Goal: Task Accomplishment & Management: Use online tool/utility

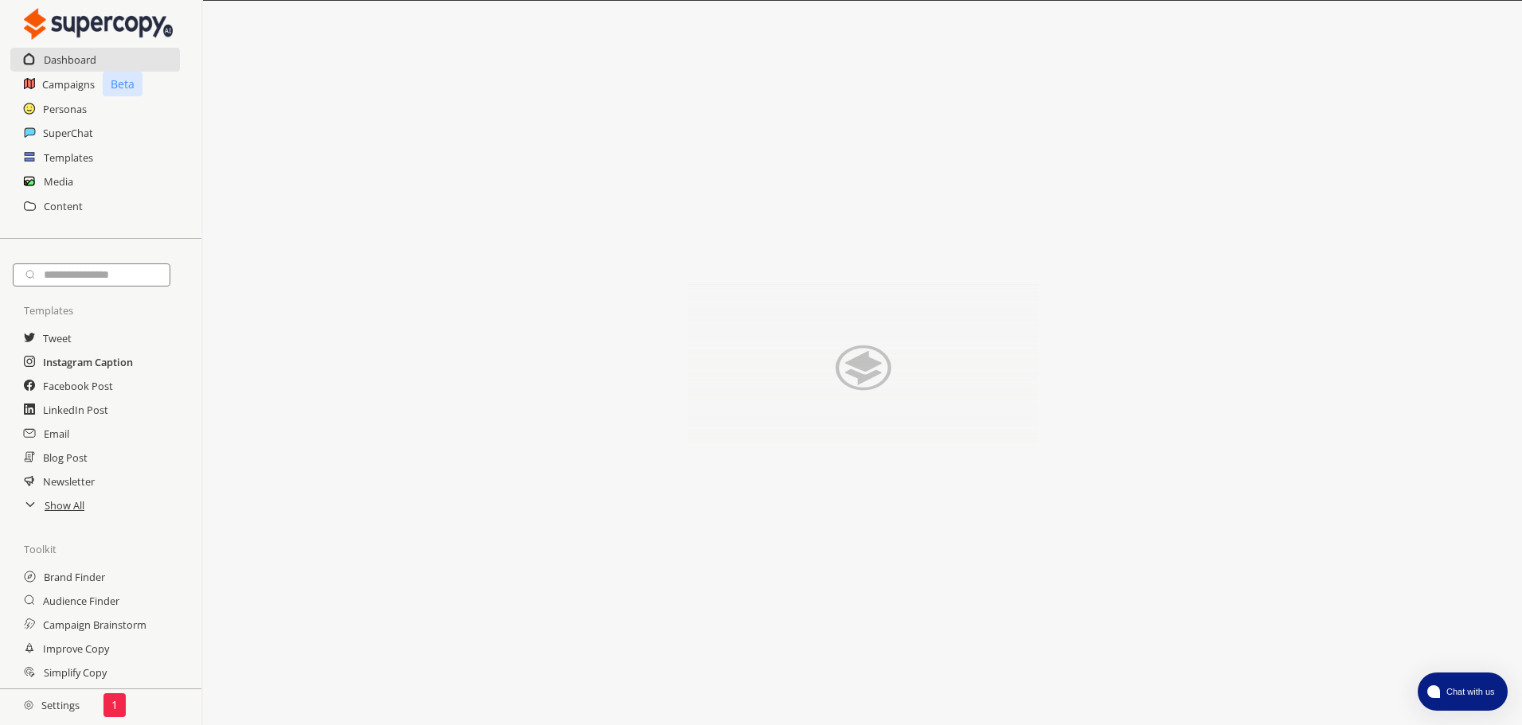
click at [100, 366] on h2 "Instagram Caption" at bounding box center [88, 362] width 90 height 24
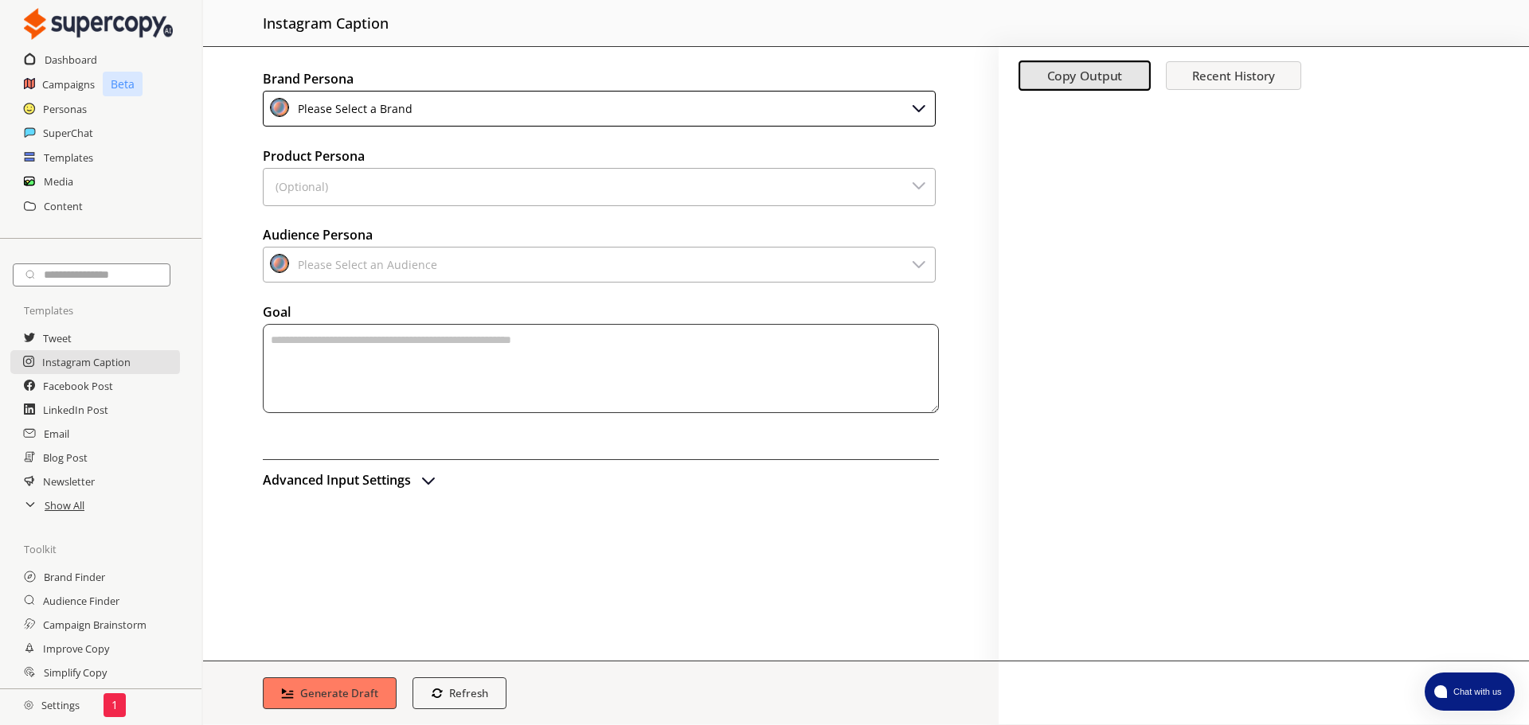
click at [567, 92] on div "Please Select a Brand" at bounding box center [599, 109] width 673 height 36
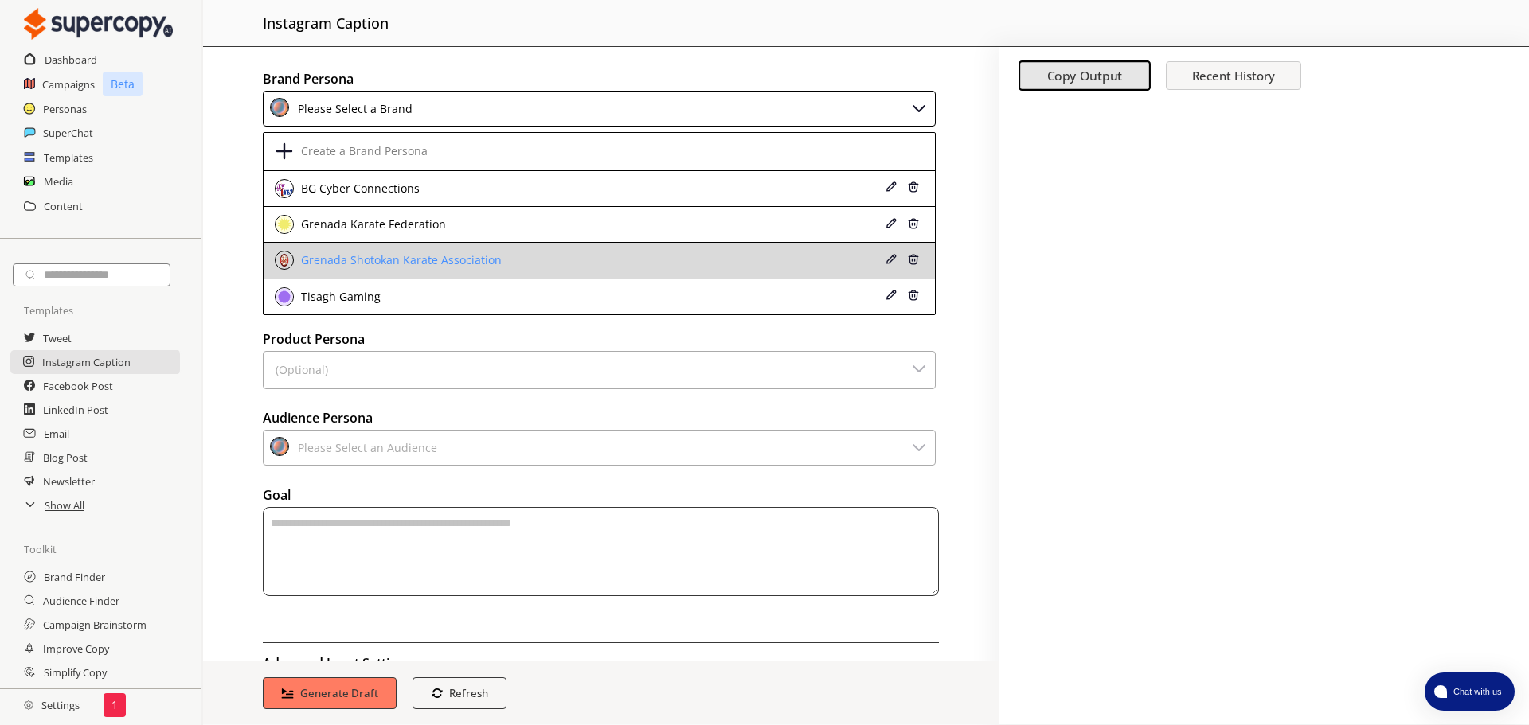
click at [389, 256] on div "Grenada Shotokan Karate Association" at bounding box center [399, 260] width 205 height 13
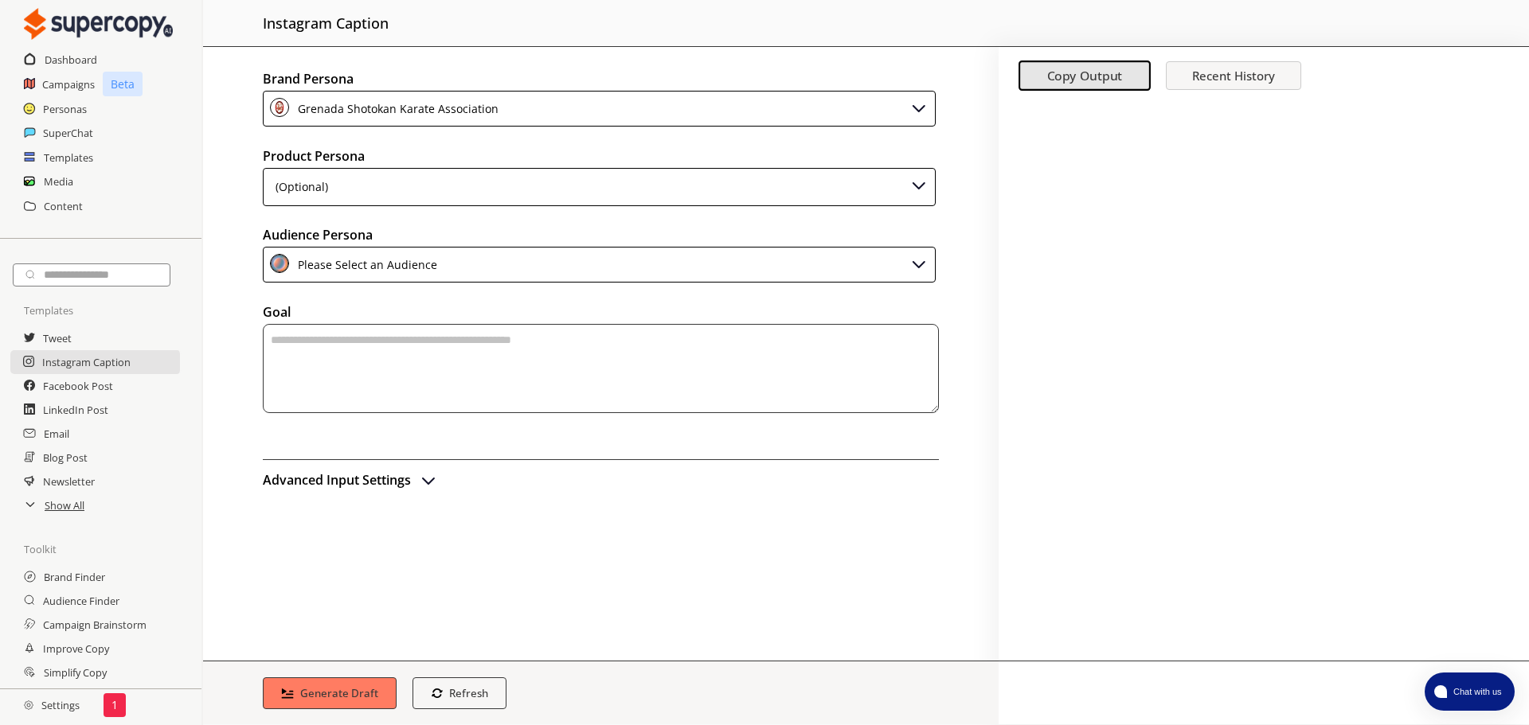
click at [374, 190] on div "(Optional)" at bounding box center [599, 187] width 673 height 38
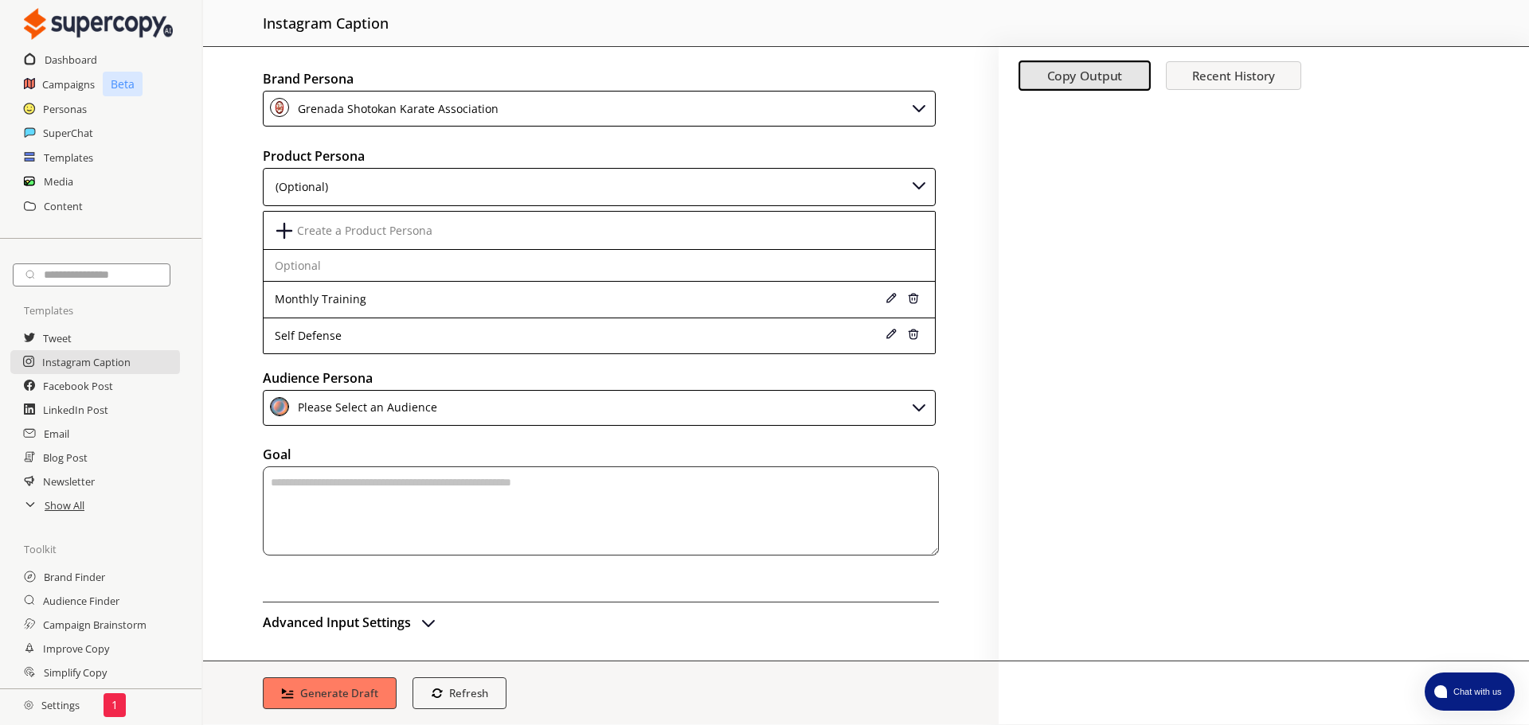
click at [374, 190] on div "(Optional)" at bounding box center [599, 187] width 673 height 38
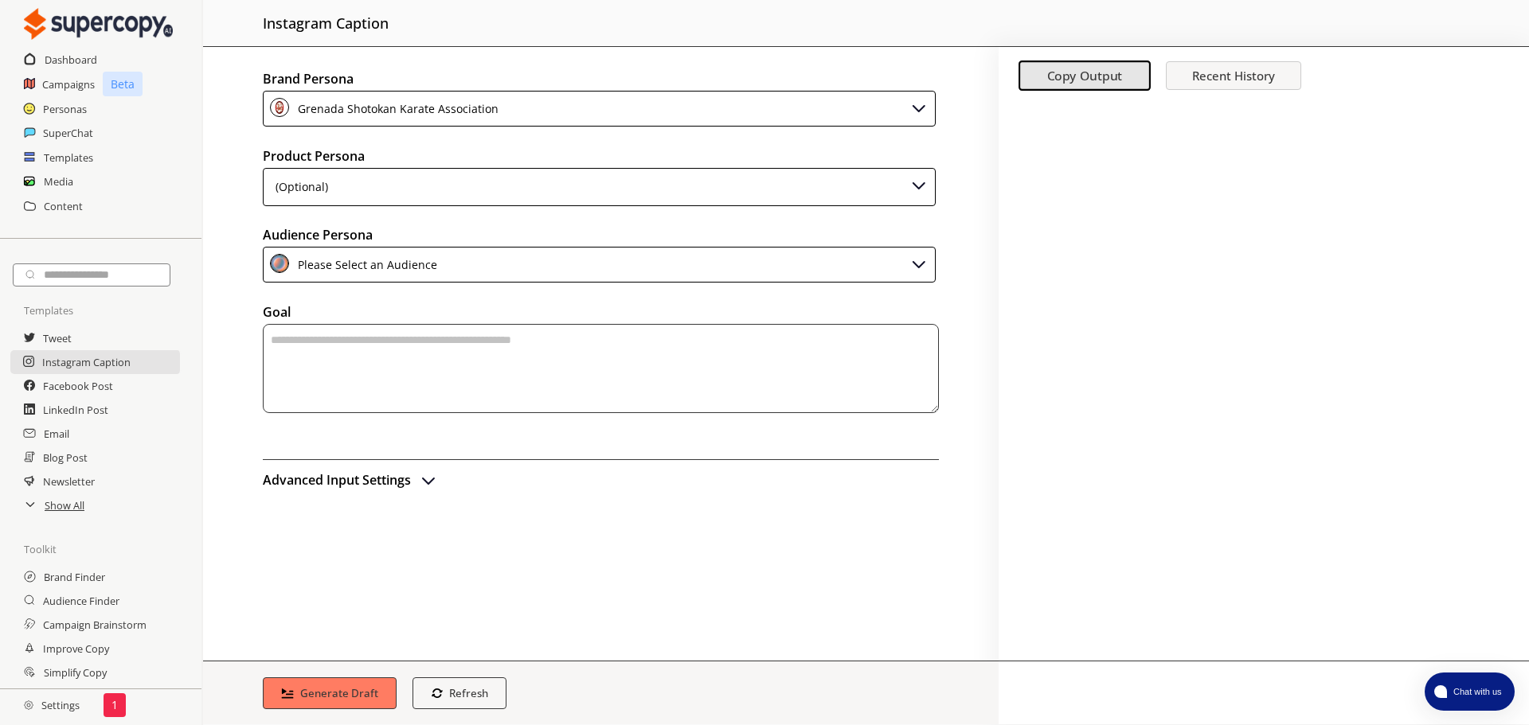
click at [350, 268] on div "Please Select an Audience" at bounding box center [364, 264] width 145 height 21
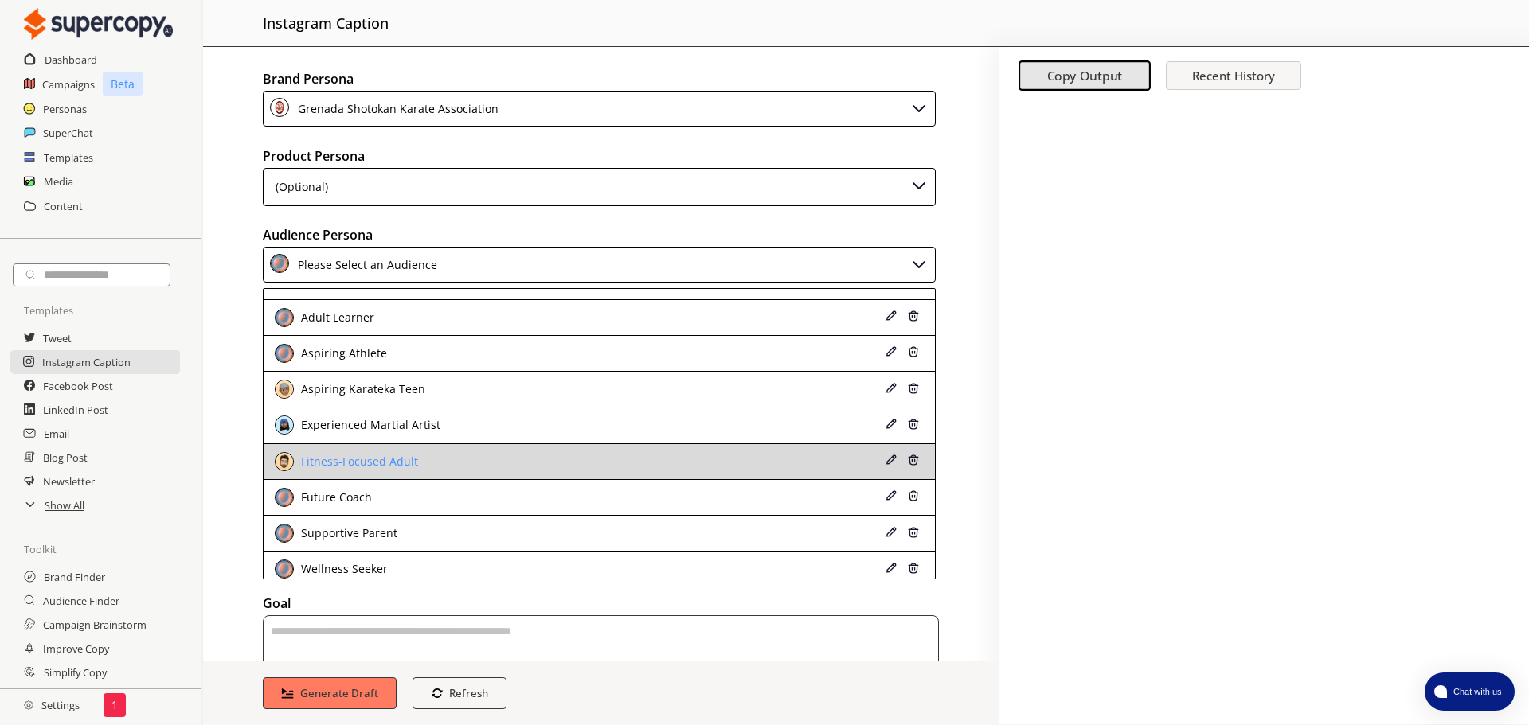
scroll to position [72, 0]
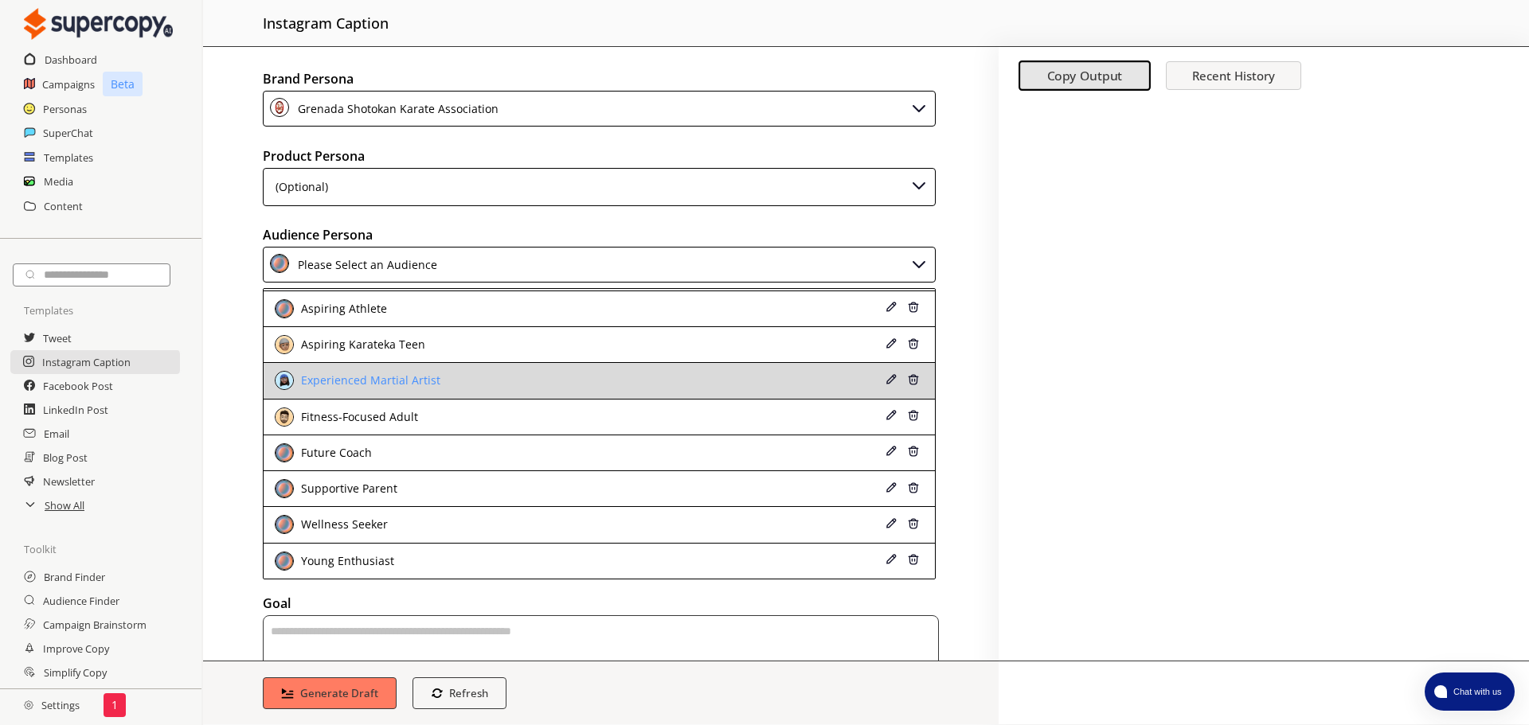
click at [498, 383] on div "Experienced Martial Artist" at bounding box center [539, 380] width 528 height 19
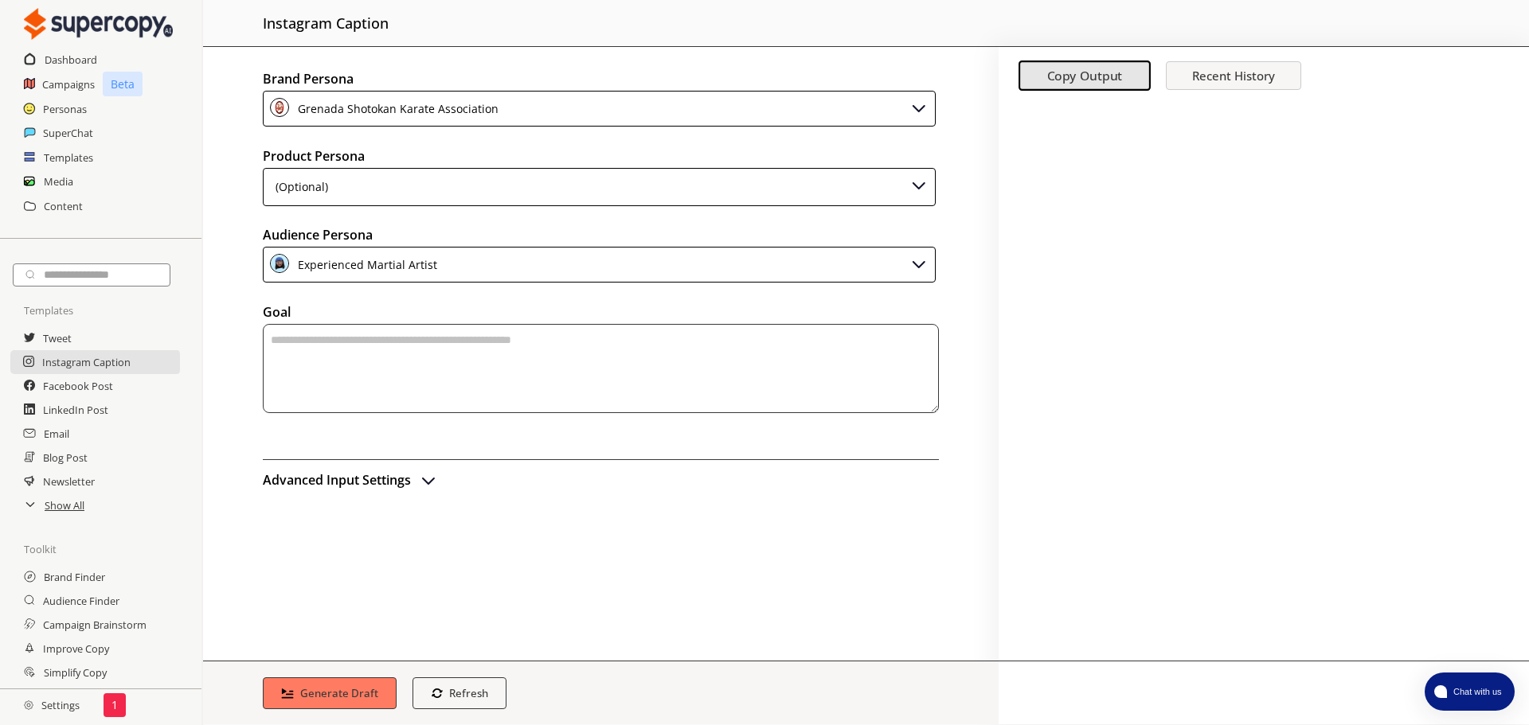
click at [492, 375] on textarea "textarea-textarea" at bounding box center [601, 368] width 676 height 89
type textarea "**********"
click at [328, 690] on b "Generate Draft" at bounding box center [340, 693] width 82 height 15
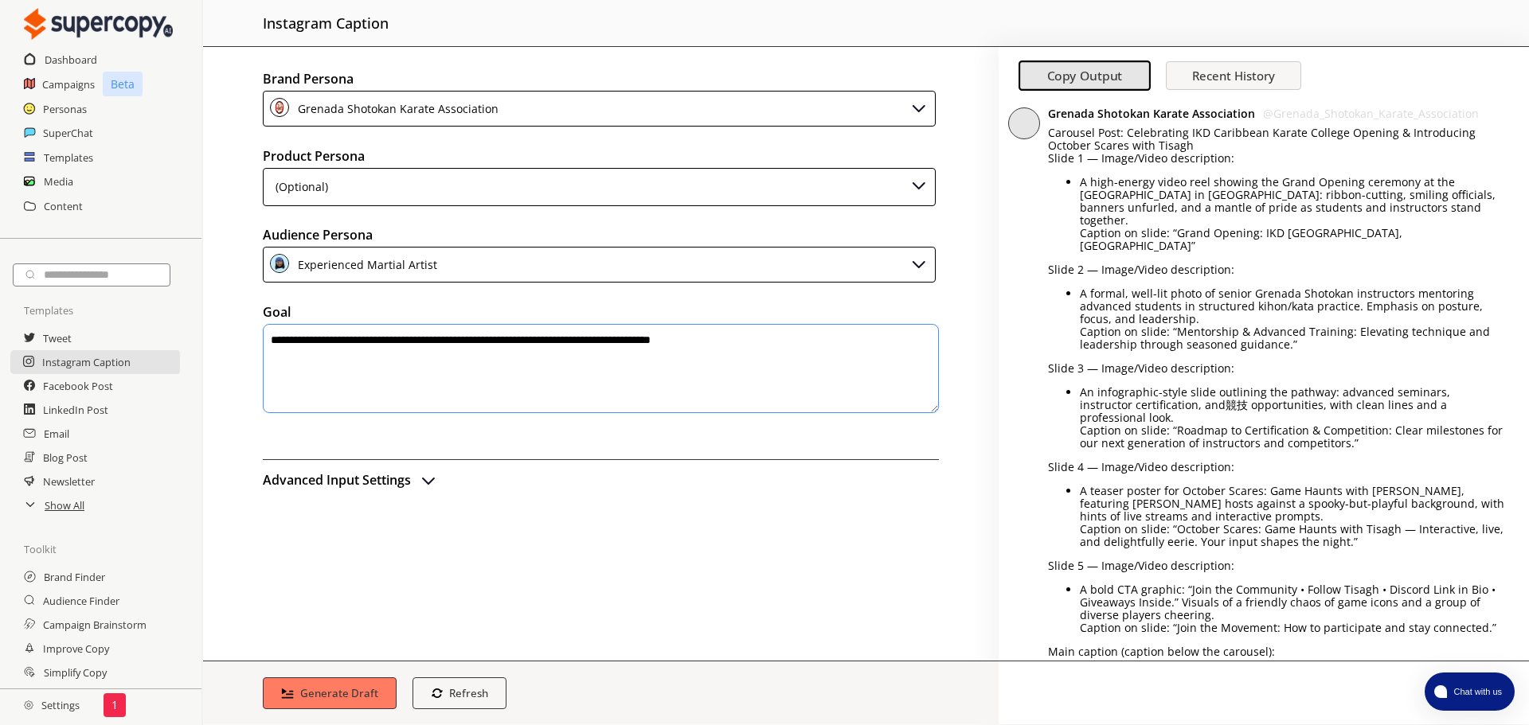
scroll to position [0, 0]
click at [61, 178] on h2 "Media" at bounding box center [59, 182] width 30 height 24
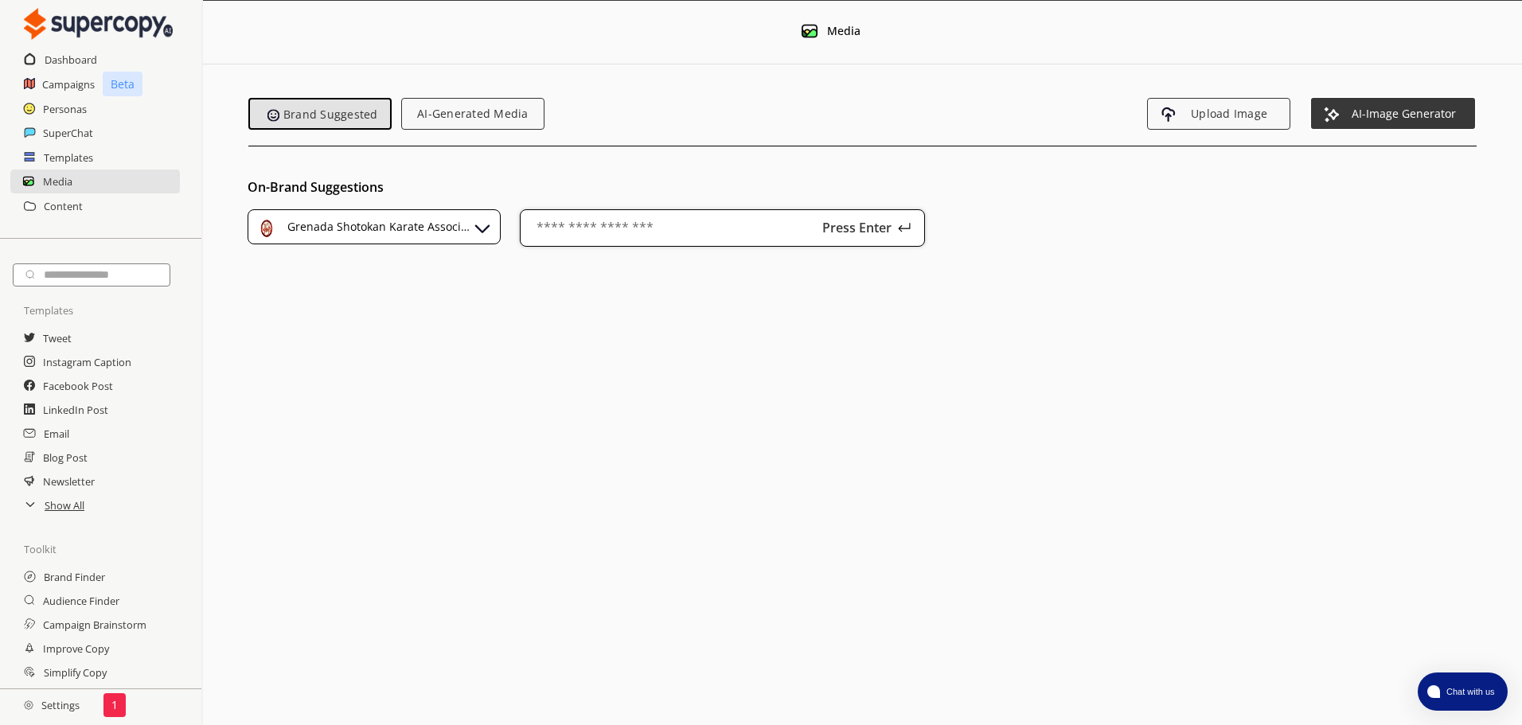
click at [616, 227] on input "text" at bounding box center [722, 227] width 405 height 37
click at [455, 117] on span "AI-Generated Media" at bounding box center [473, 114] width 132 height 14
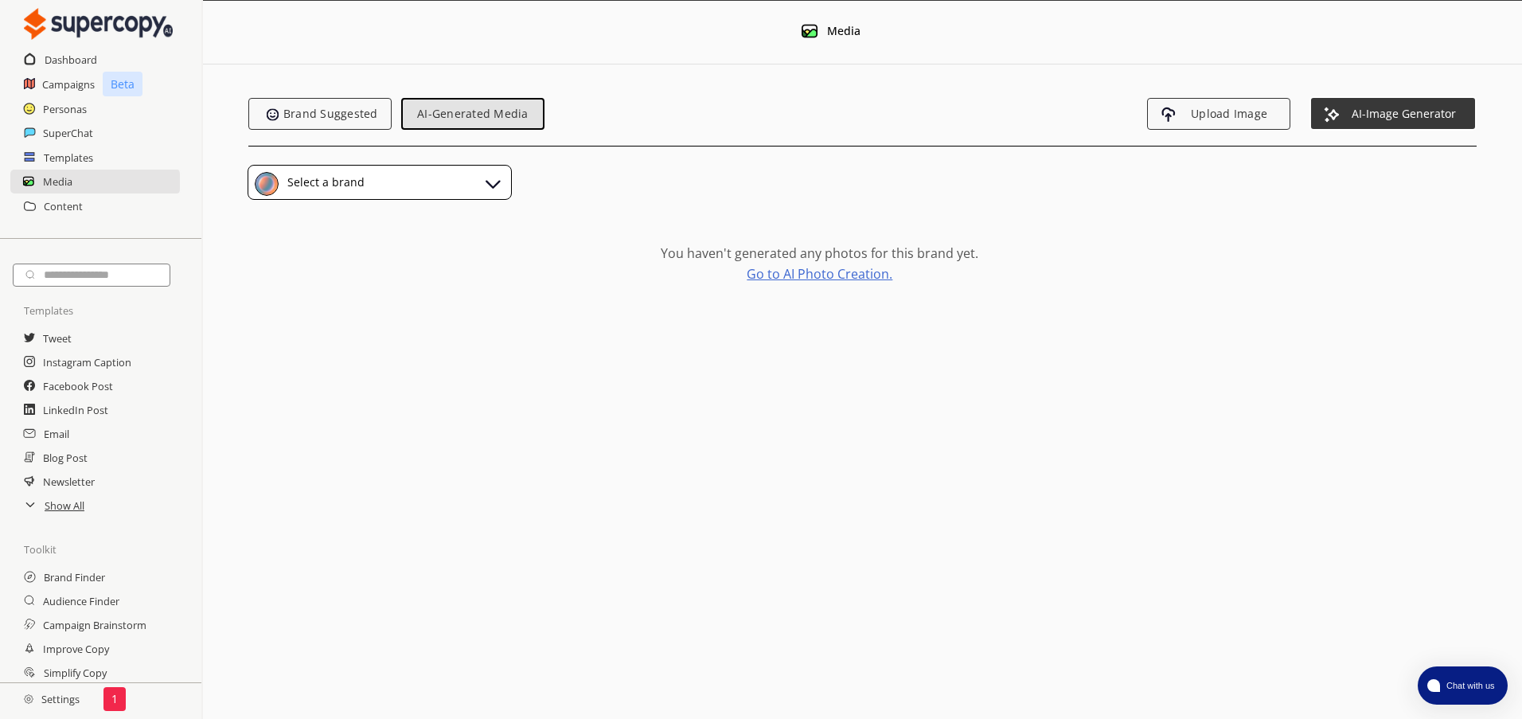
click at [858, 275] on link "Go to AI Photo Creation." at bounding box center [820, 274] width 146 height 13
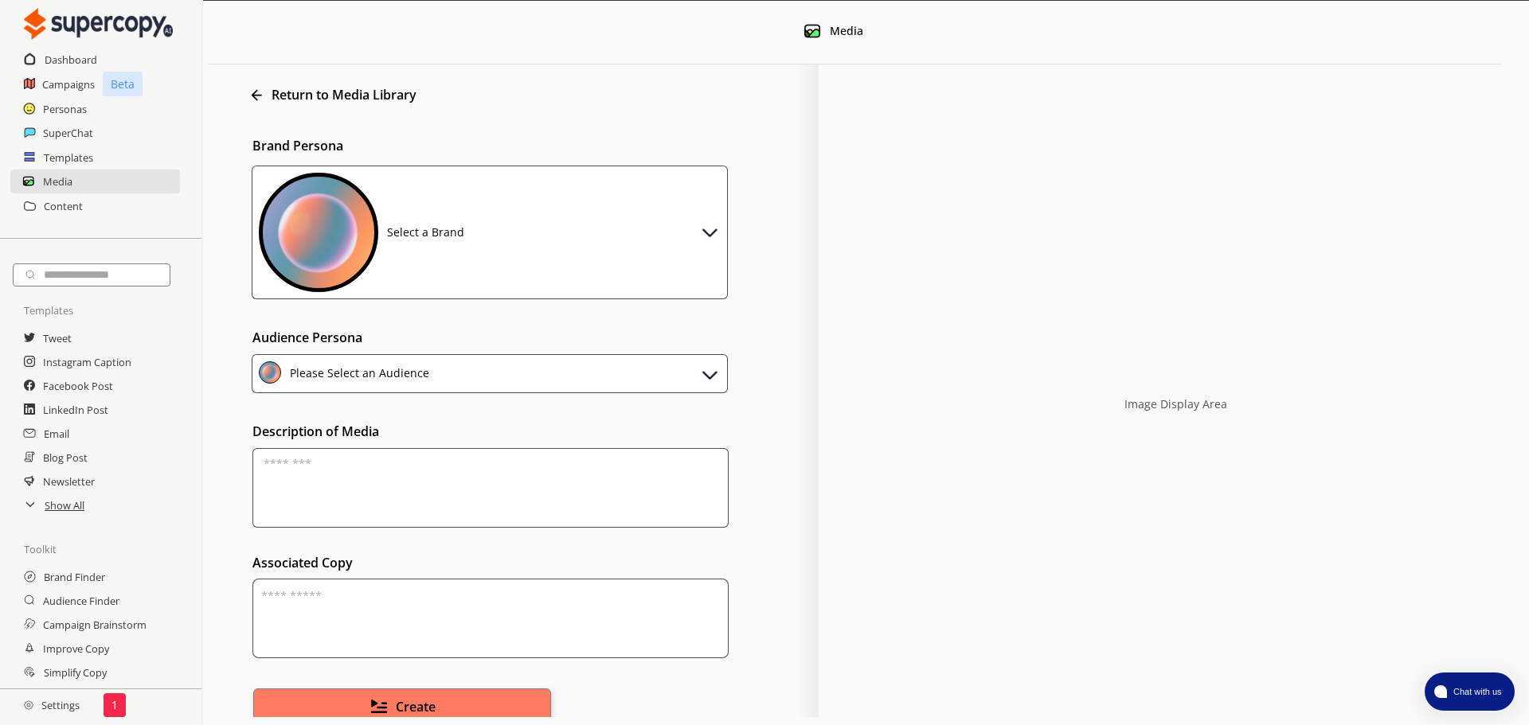
click at [694, 235] on div "Select a Brand" at bounding box center [490, 233] width 476 height 134
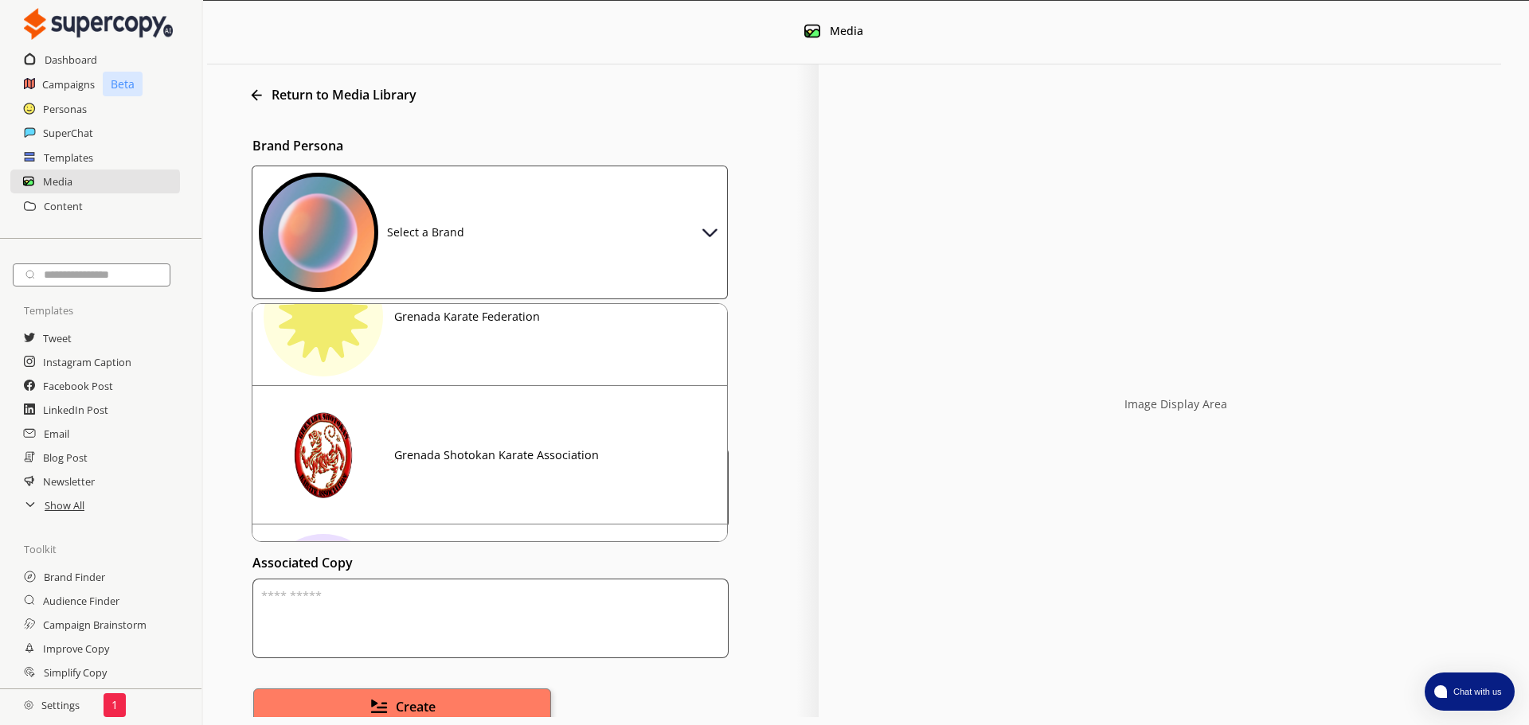
scroll to position [239, 0]
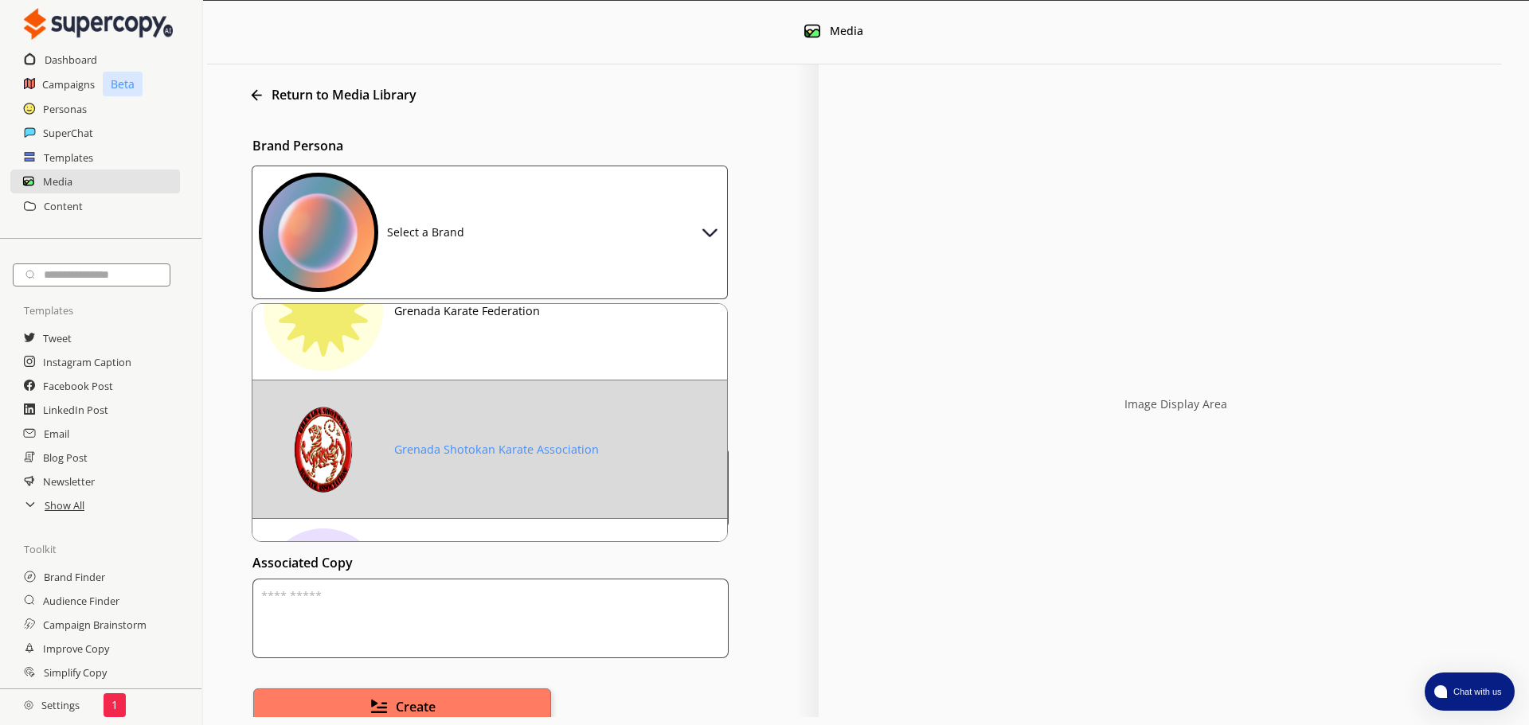
click at [577, 444] on div "Grenada Shotokan Karate Association" at bounding box center [496, 450] width 205 height 13
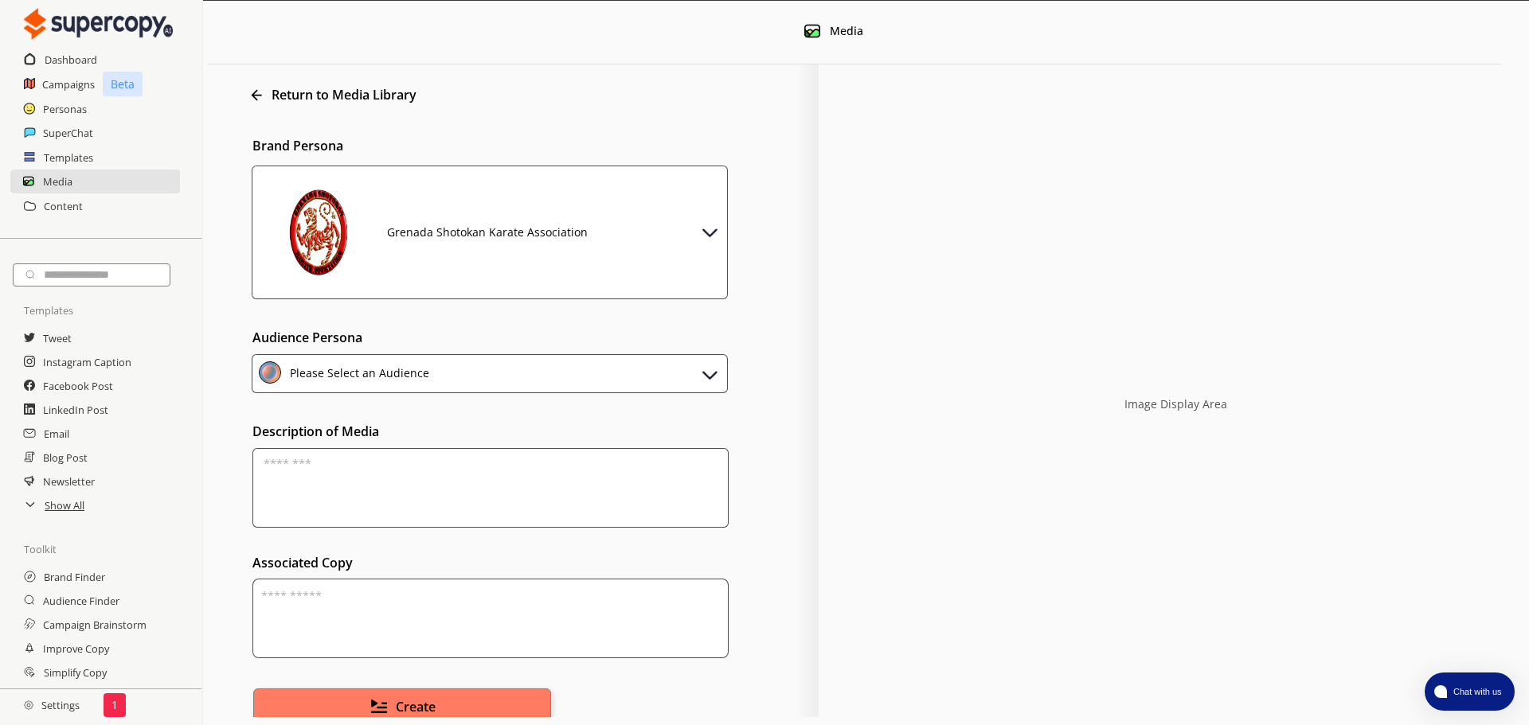
click at [483, 374] on div "Please Select an Audience" at bounding box center [490, 373] width 476 height 39
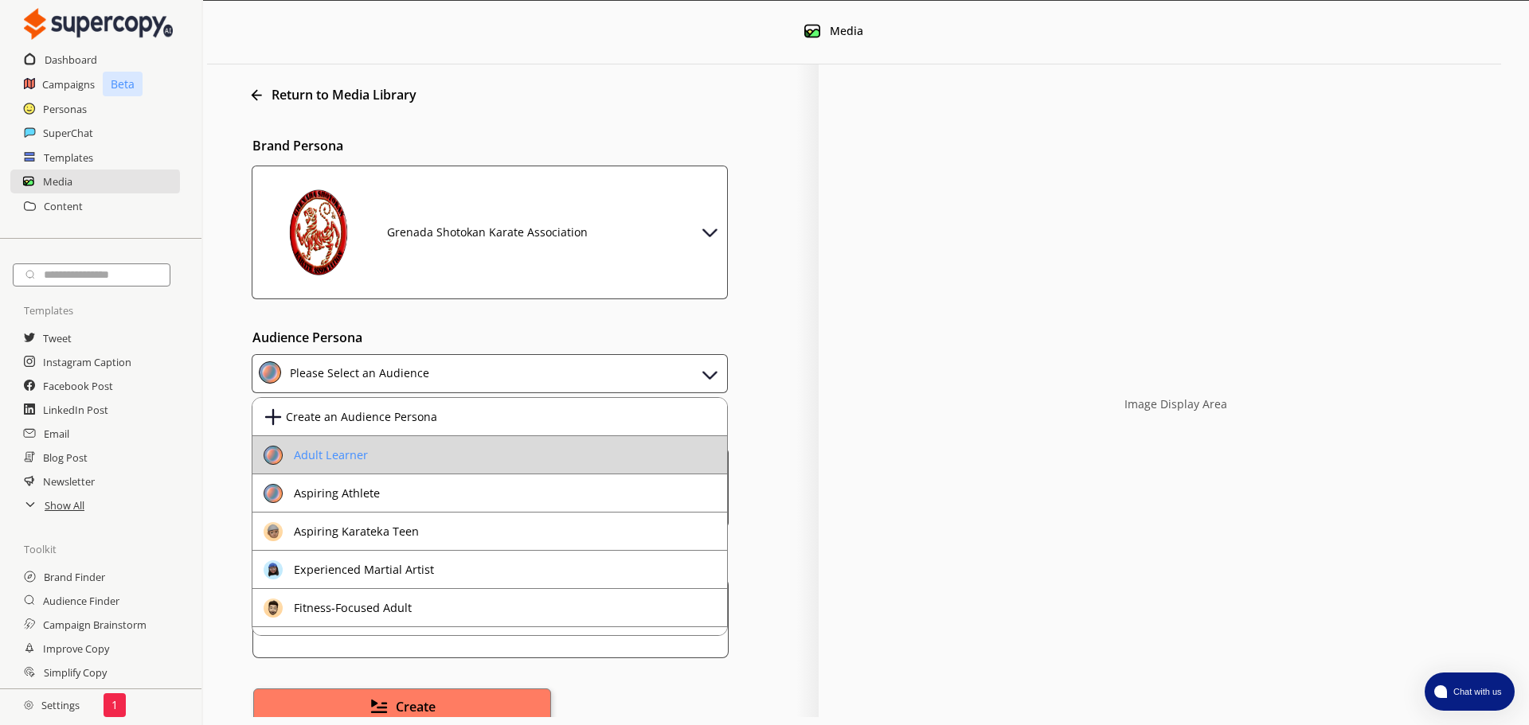
click at [408, 446] on li "Adult Learner" at bounding box center [489, 455] width 475 height 38
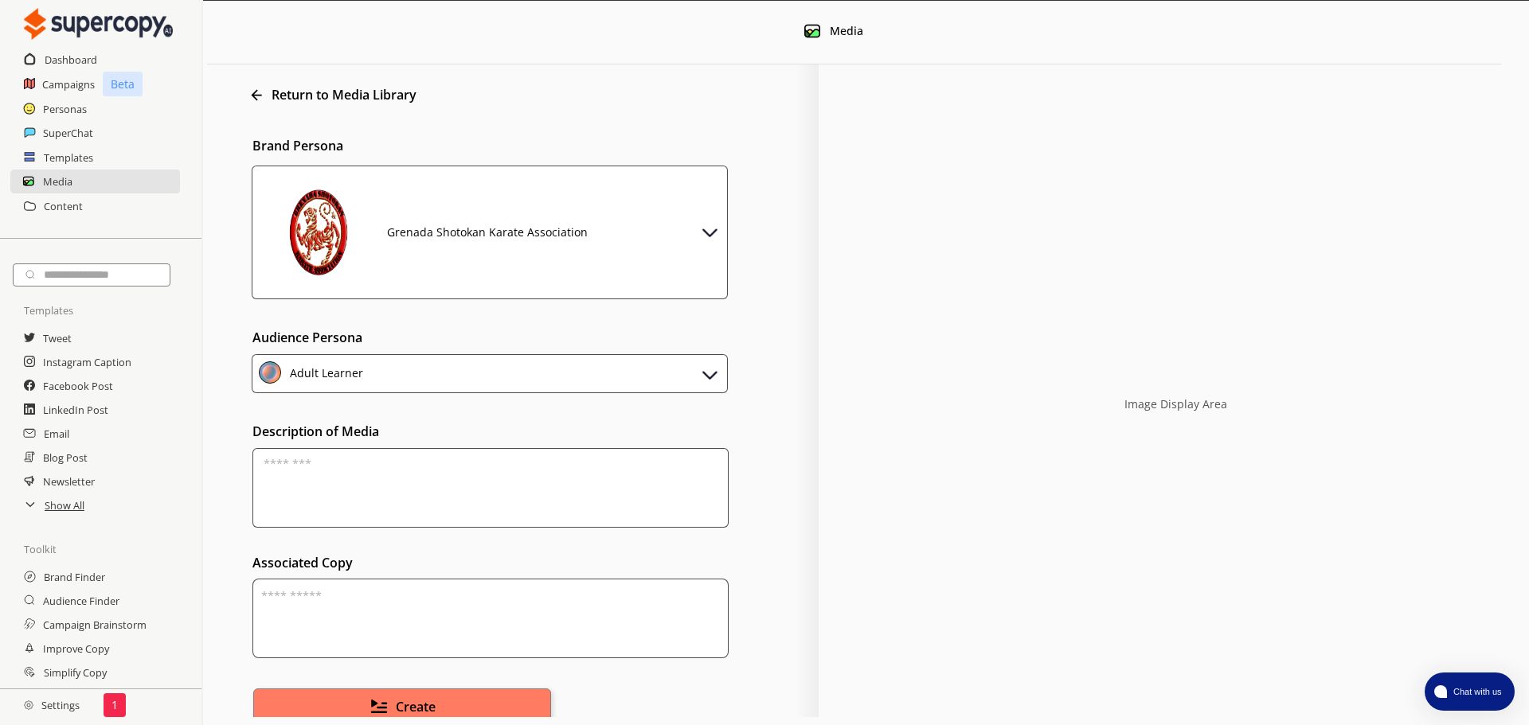
click at [472, 498] on textarea at bounding box center [490, 488] width 476 height 80
click at [682, 222] on div "Grenada Shotokan Karate Association" at bounding box center [490, 233] width 476 height 134
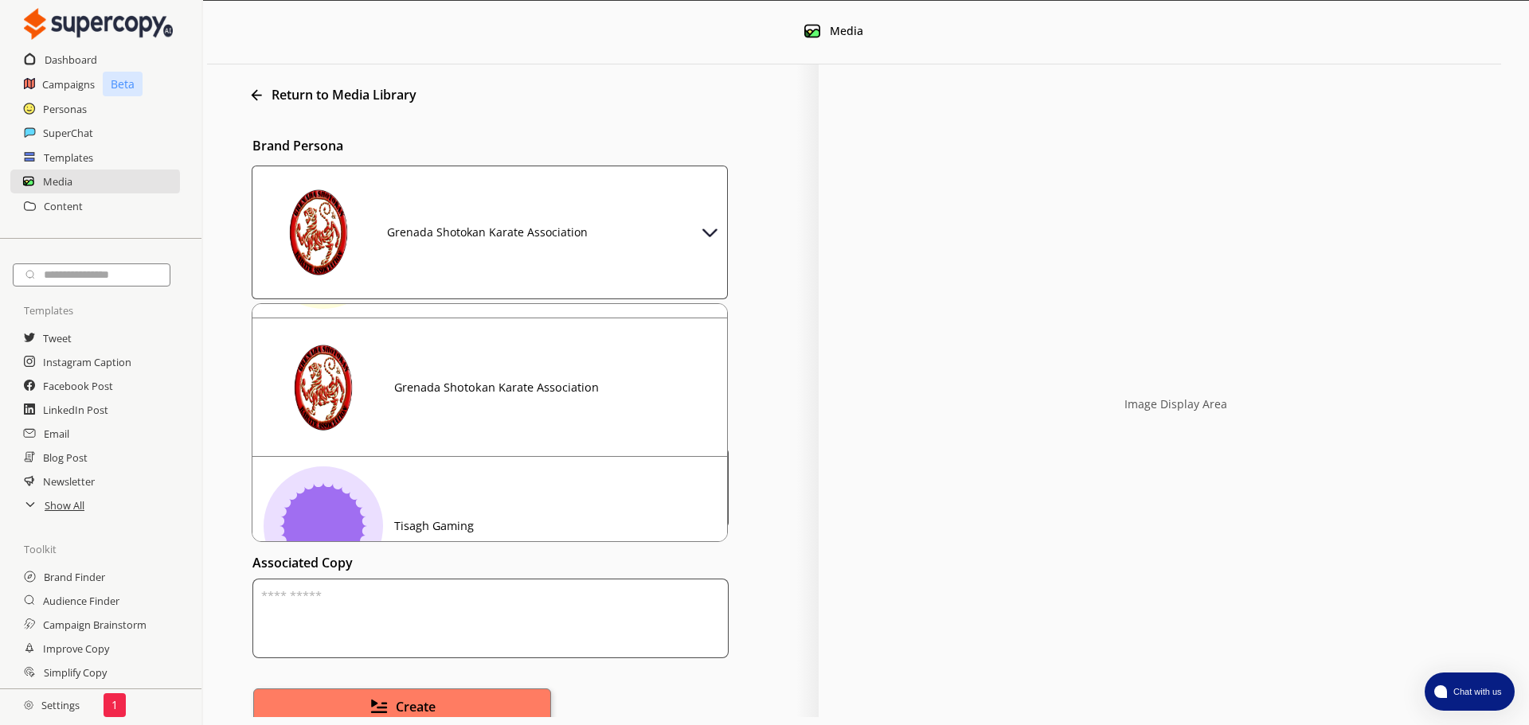
scroll to position [303, 0]
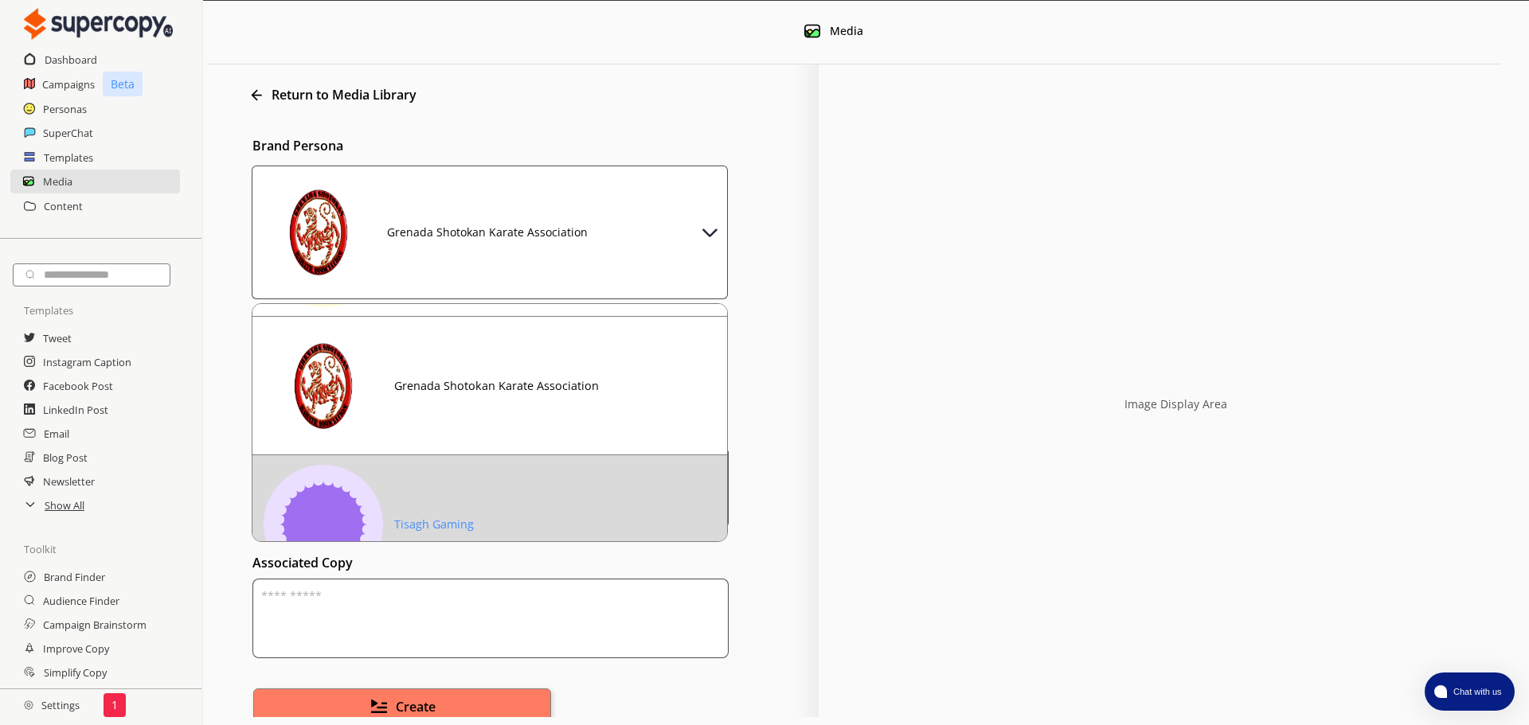
click at [449, 500] on div "Tisagh Gaming" at bounding box center [369, 524] width 210 height 119
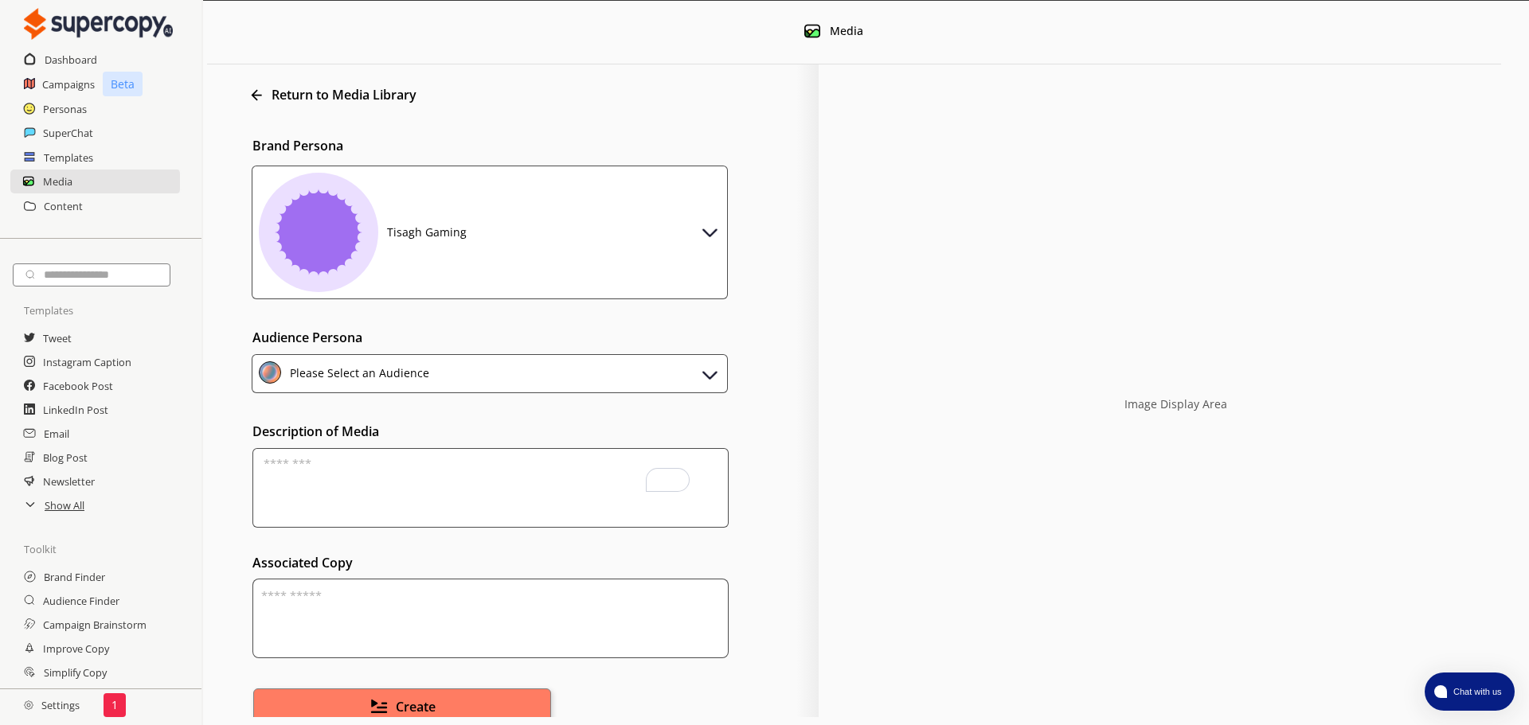
click at [561, 369] on div "Please Select an Audience" at bounding box center [490, 373] width 476 height 39
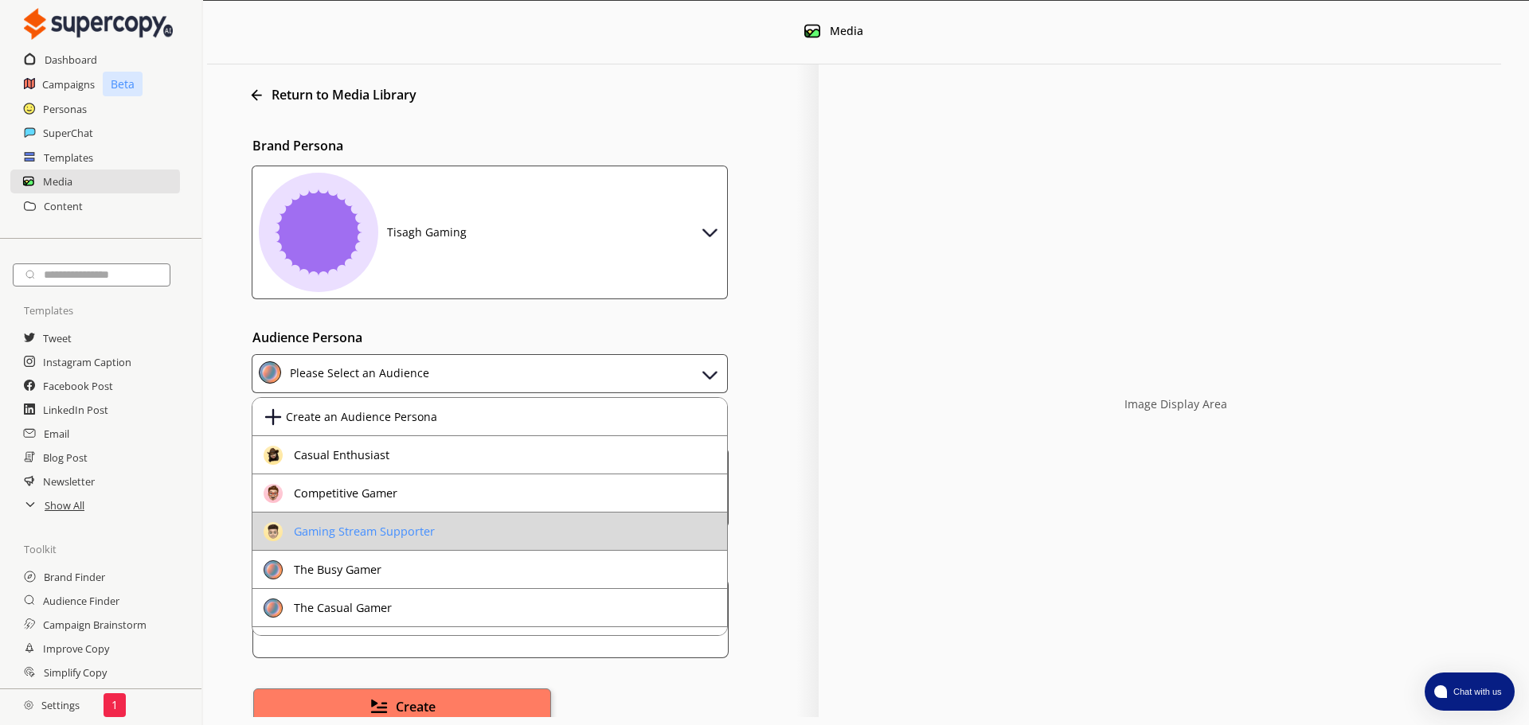
click at [434, 522] on div "Gaming Stream Supporter" at bounding box center [349, 531] width 171 height 19
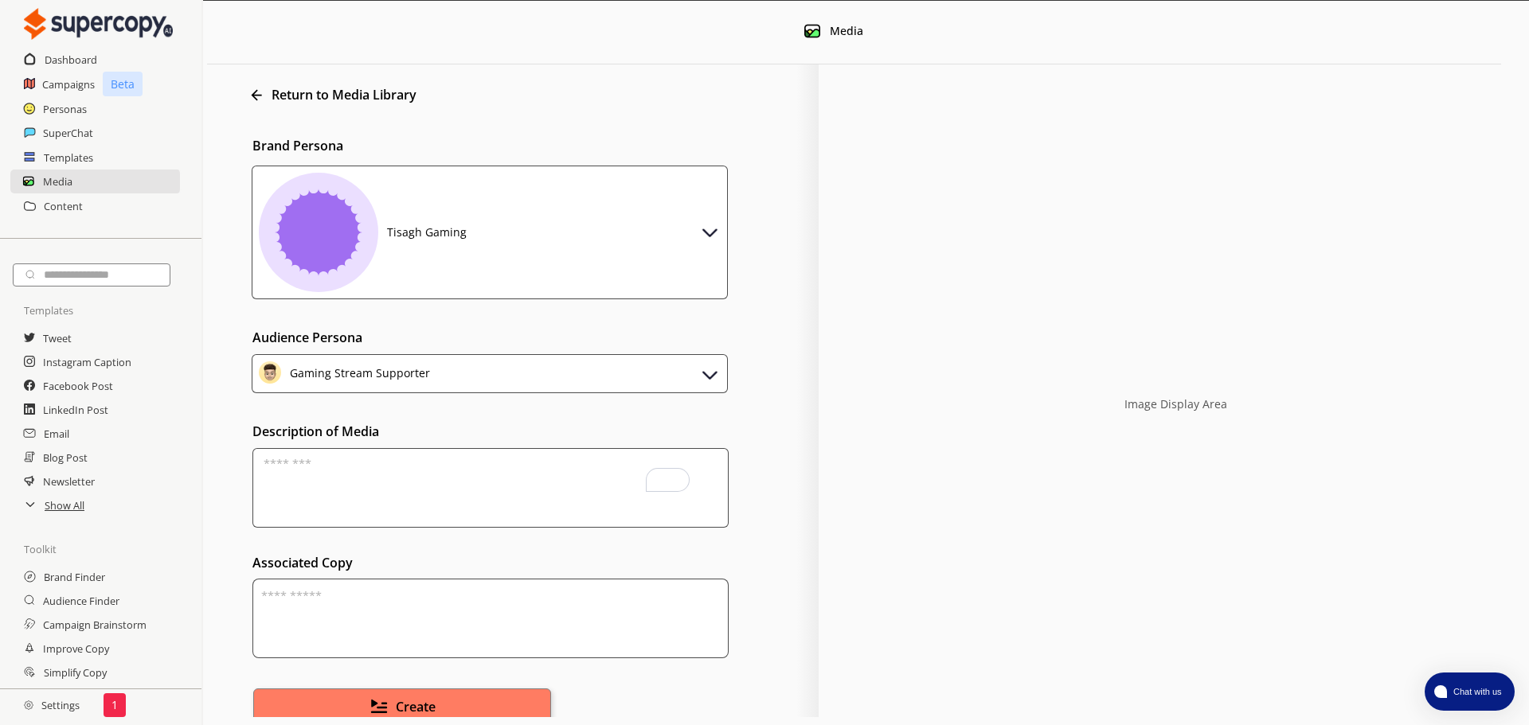
click at [434, 522] on textarea "To enrich screen reader interactions, please activate Accessibility in Grammarl…" at bounding box center [490, 488] width 476 height 80
click at [456, 698] on button "Create" at bounding box center [402, 708] width 313 height 41
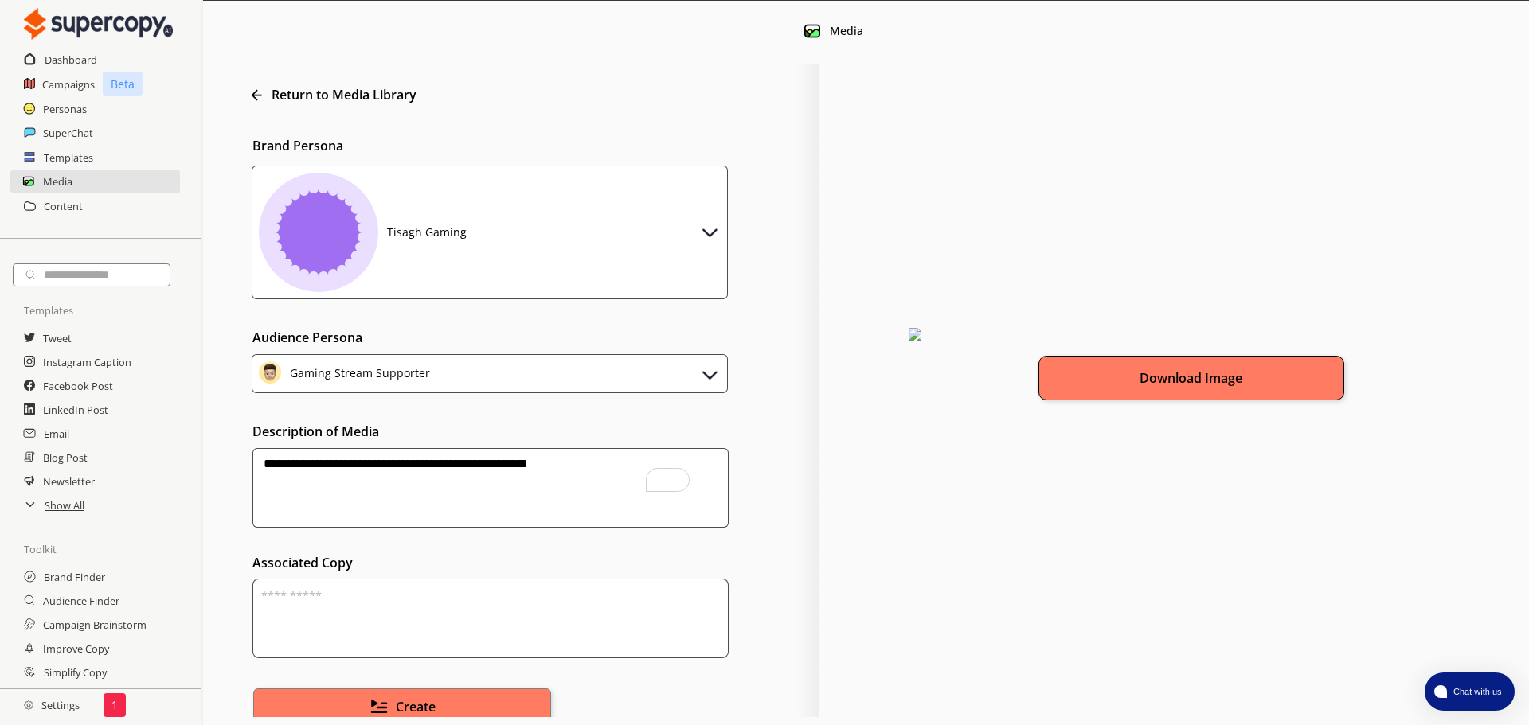
click at [1093, 401] on button "Download Image" at bounding box center [1191, 378] width 306 height 45
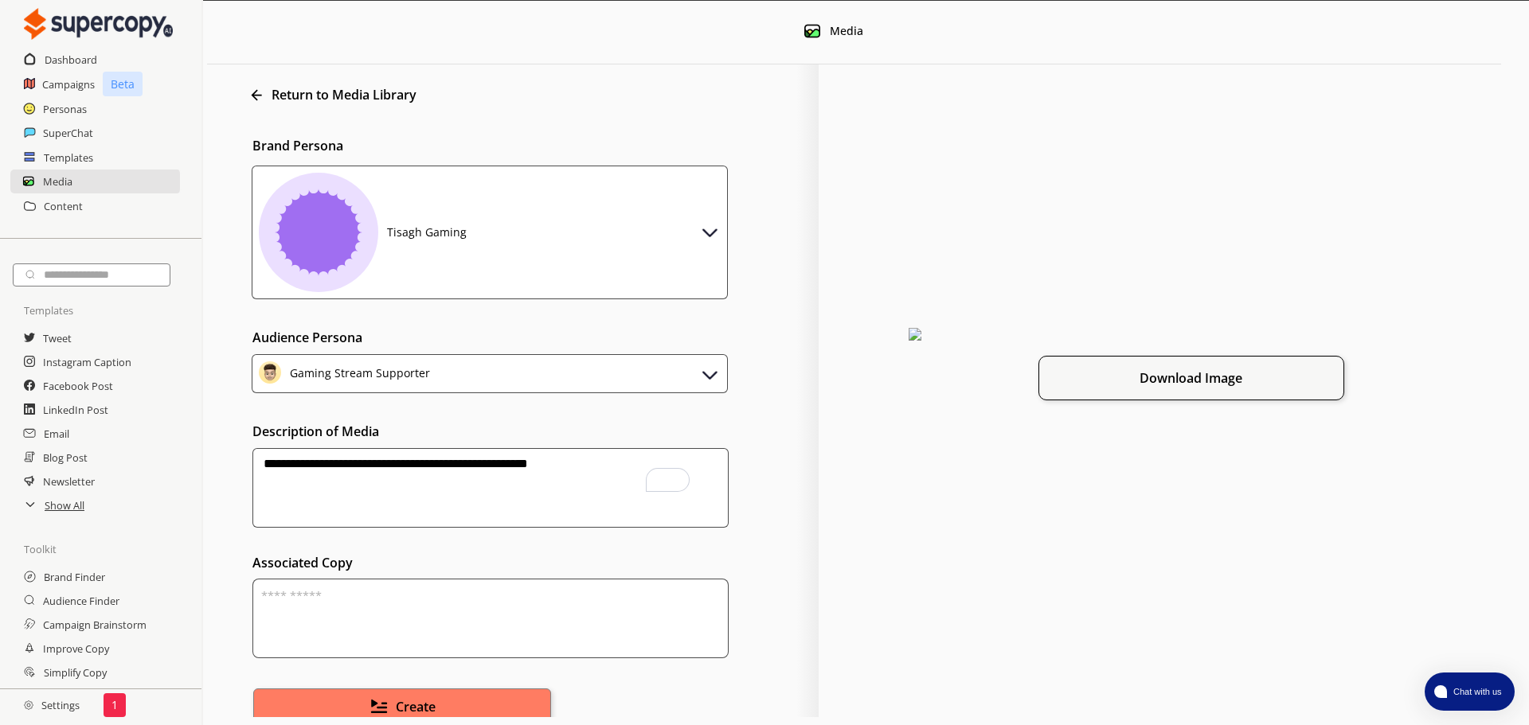
click at [279, 463] on textarea "**********" at bounding box center [490, 488] width 476 height 80
type textarea "**********"
click at [384, 701] on img at bounding box center [378, 707] width 18 height 18
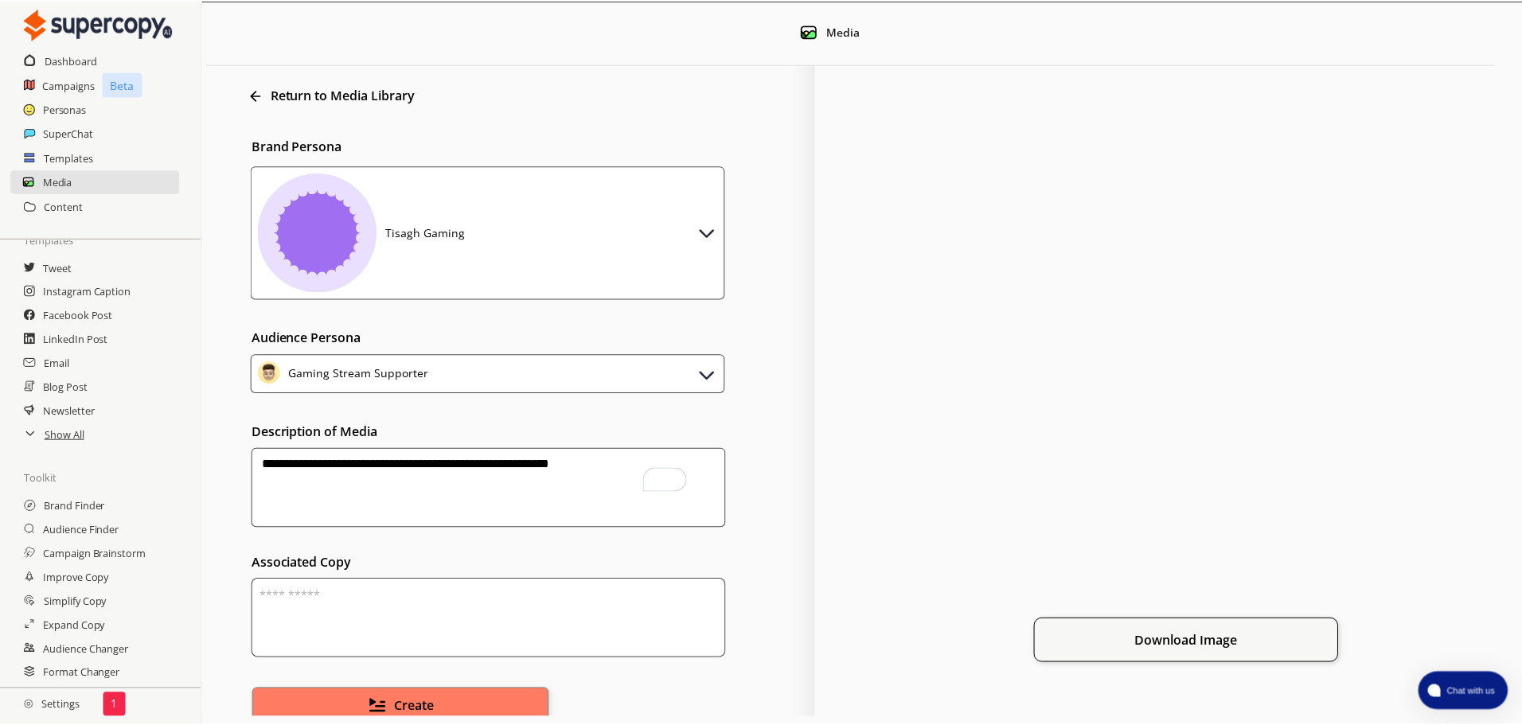
scroll to position [95, 0]
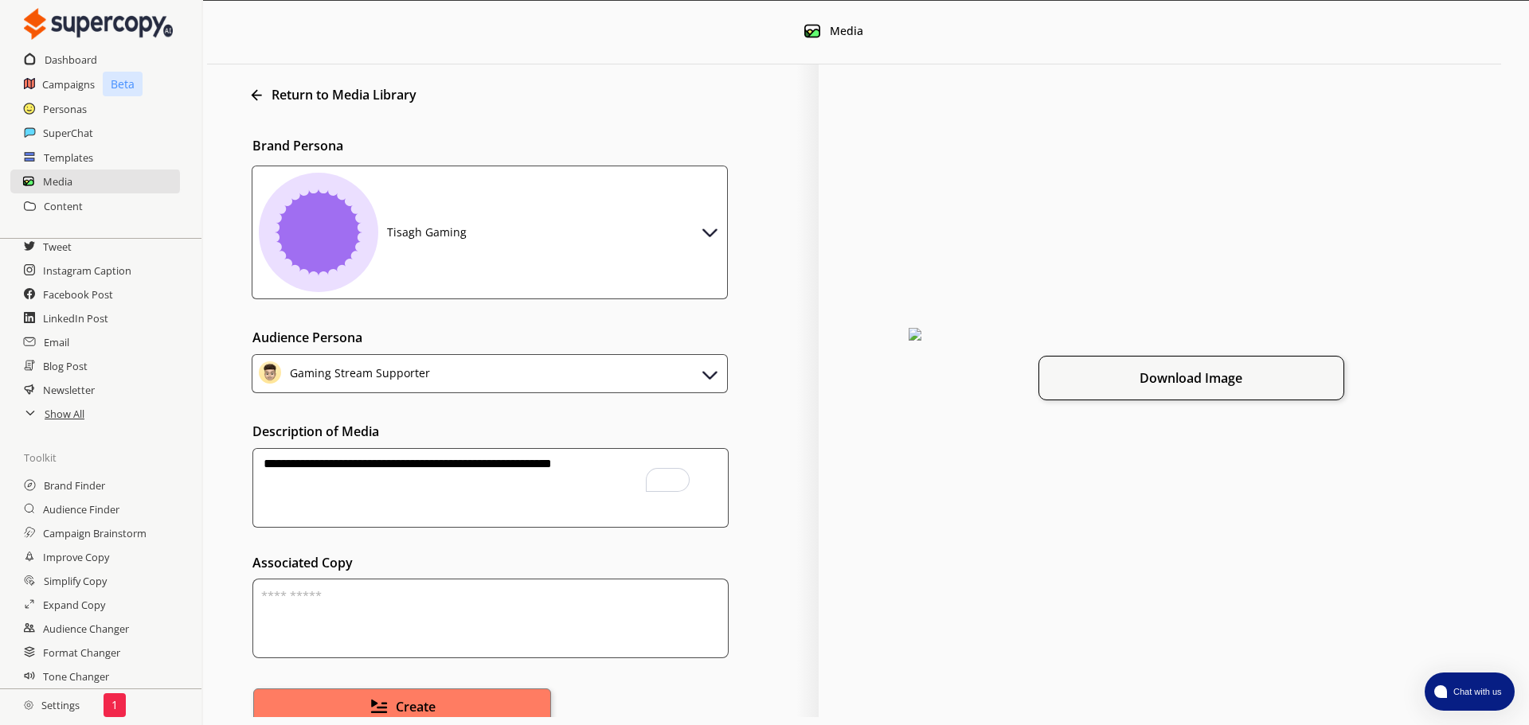
click at [53, 700] on h2 "Settings" at bounding box center [52, 706] width 104 height 32
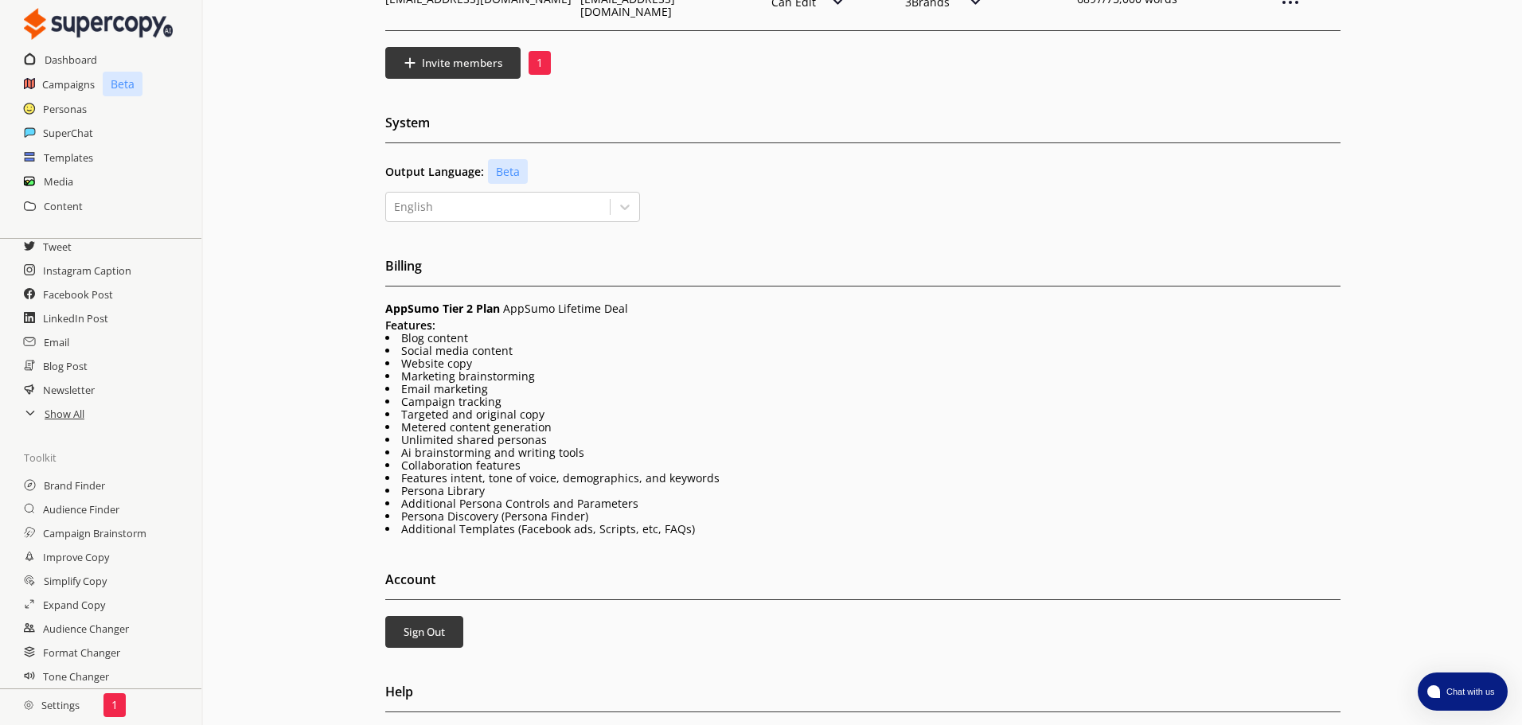
scroll to position [223, 0]
click at [835, 725] on span "[EMAIL_ADDRESS]" at bounding box center [846, 734] width 95 height 16
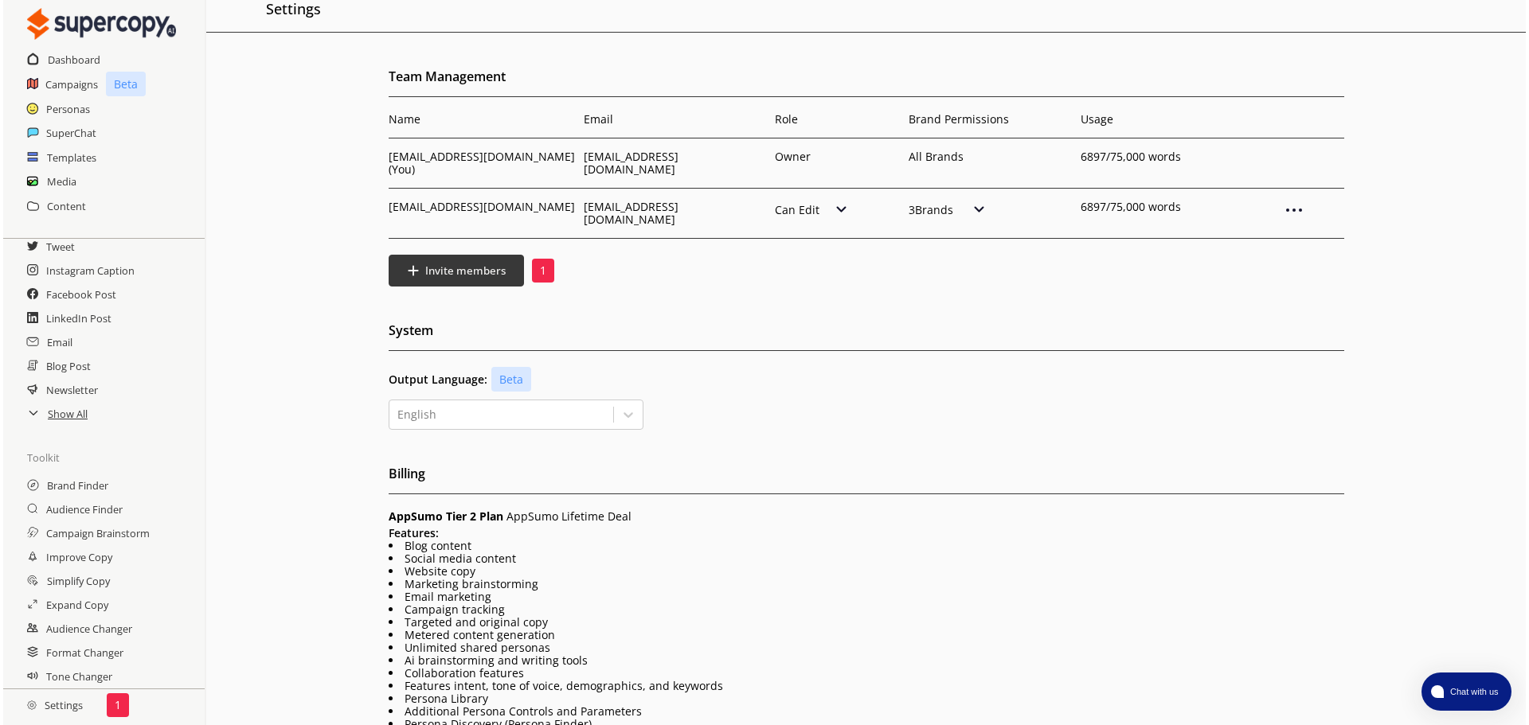
scroll to position [0, 0]
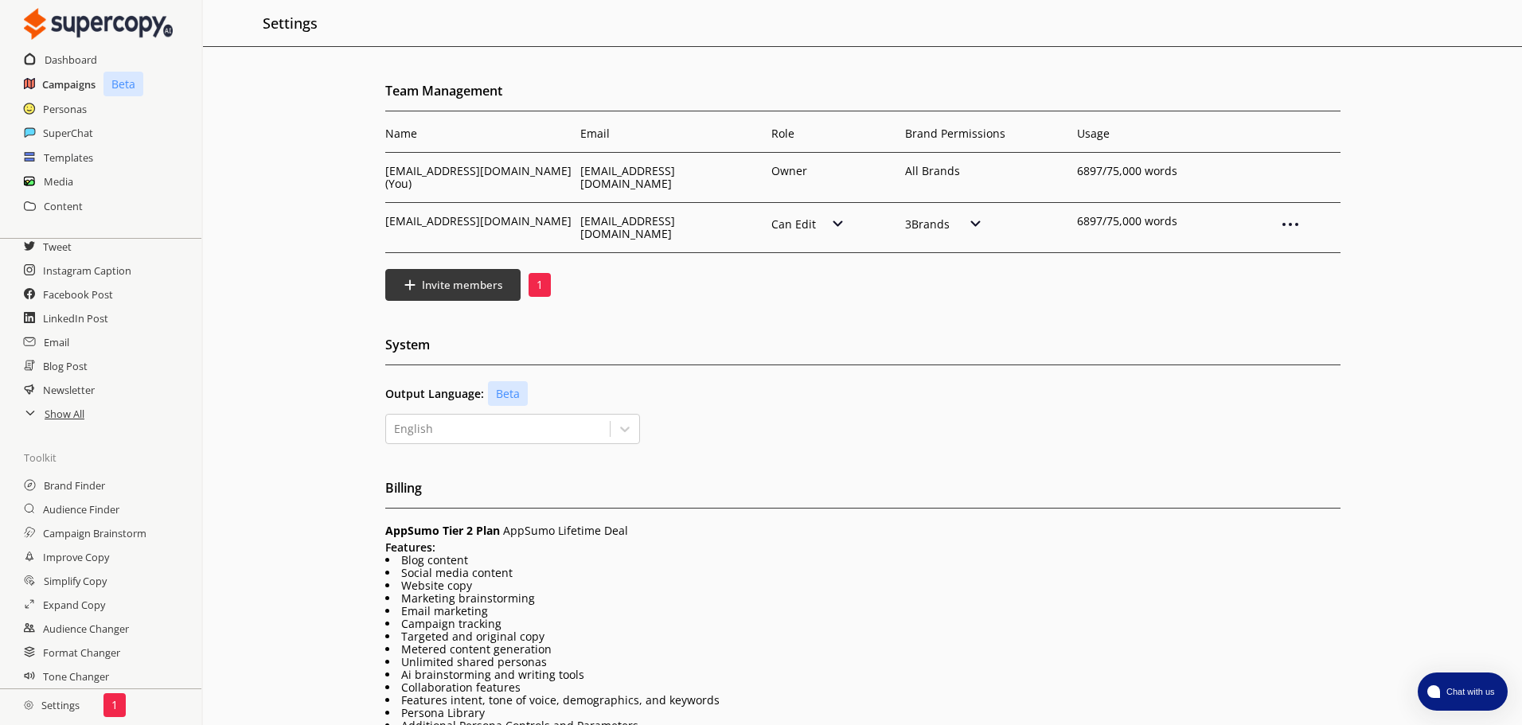
click at [70, 87] on h2 "Campaigns" at bounding box center [68, 84] width 53 height 24
